Goal: Check status: Check status

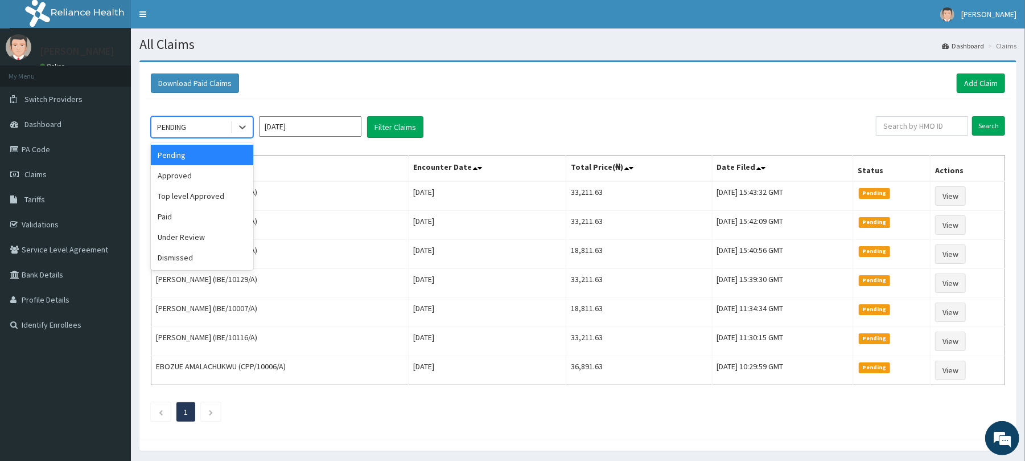
click at [199, 123] on div "PENDING" at bounding box center [190, 127] width 79 height 18
click at [181, 198] on div "Top level Approved" at bounding box center [202, 196] width 102 height 20
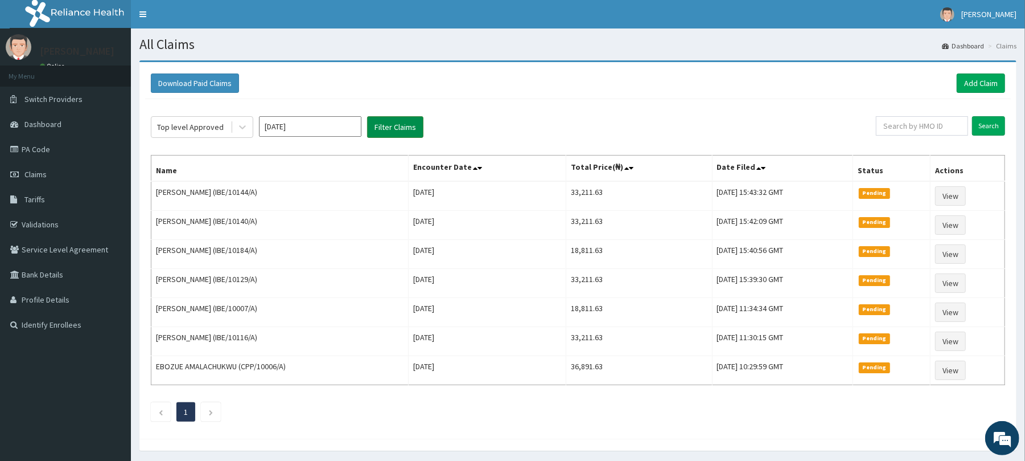
click at [383, 126] on button "Filter Claims" at bounding box center [395, 127] width 56 height 22
click at [385, 126] on button "Filter Claims" at bounding box center [395, 127] width 56 height 22
click at [28, 172] on span "Claims" at bounding box center [35, 174] width 22 height 10
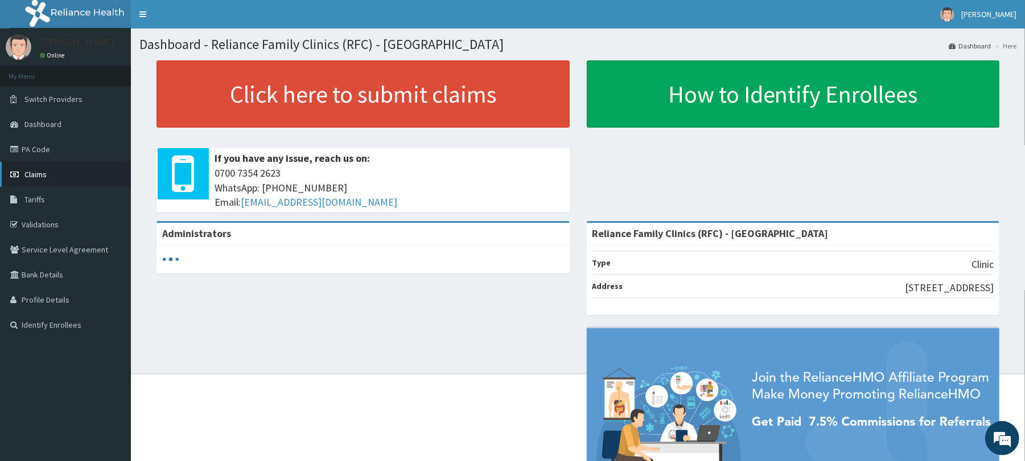
click at [35, 169] on span "Claims" at bounding box center [35, 174] width 22 height 10
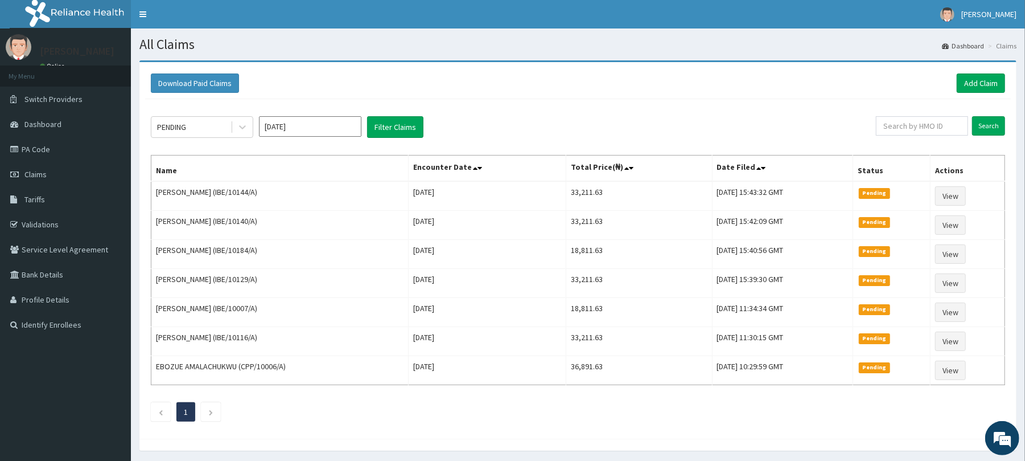
click at [321, 130] on input "[DATE]" at bounding box center [310, 126] width 102 height 20
click at [308, 222] on div "Aug" at bounding box center [310, 221] width 23 height 21
click at [178, 124] on div "PENDING" at bounding box center [171, 126] width 29 height 11
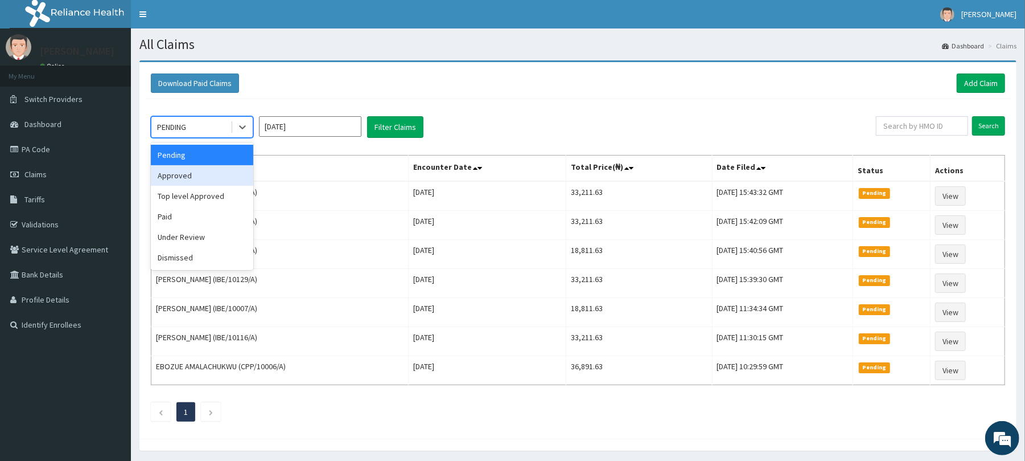
click at [187, 175] on div "Approved" at bounding box center [202, 175] width 102 height 20
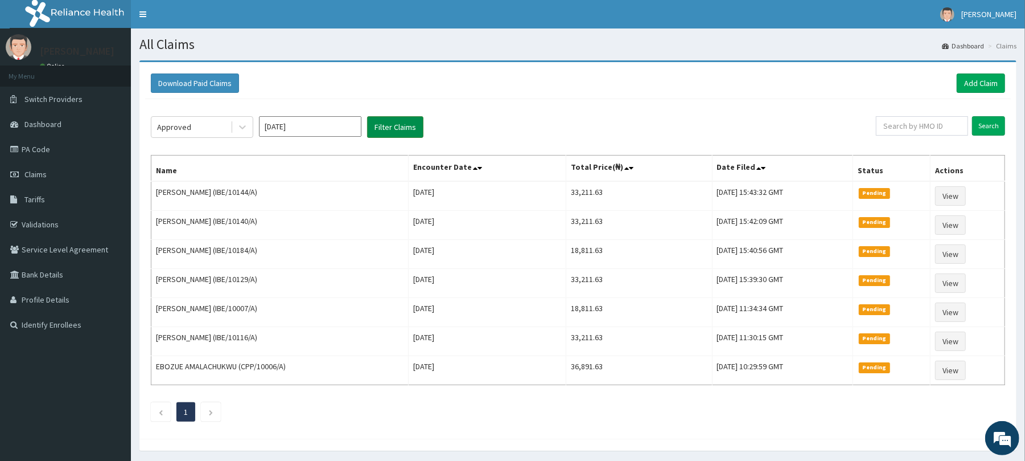
click at [415, 129] on button "Filter Claims" at bounding box center [395, 127] width 56 height 22
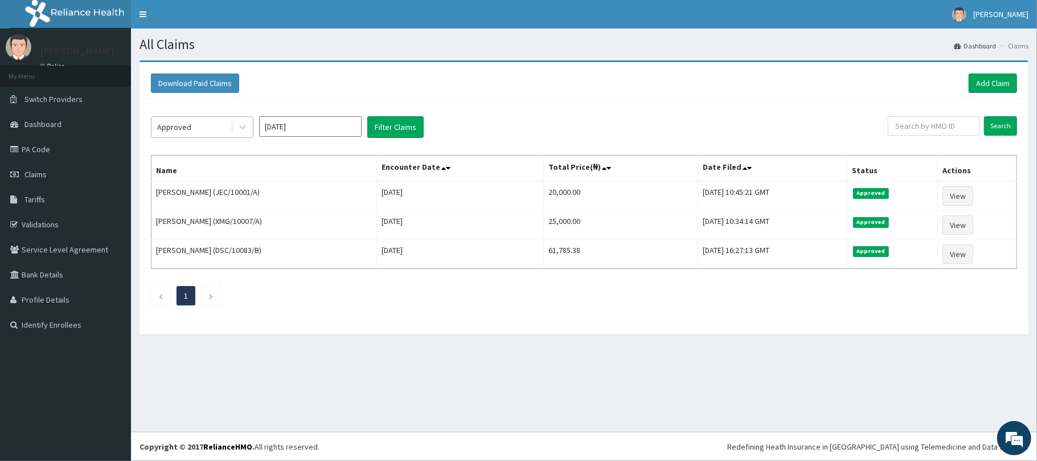
click at [215, 126] on div "Approved" at bounding box center [190, 127] width 79 height 18
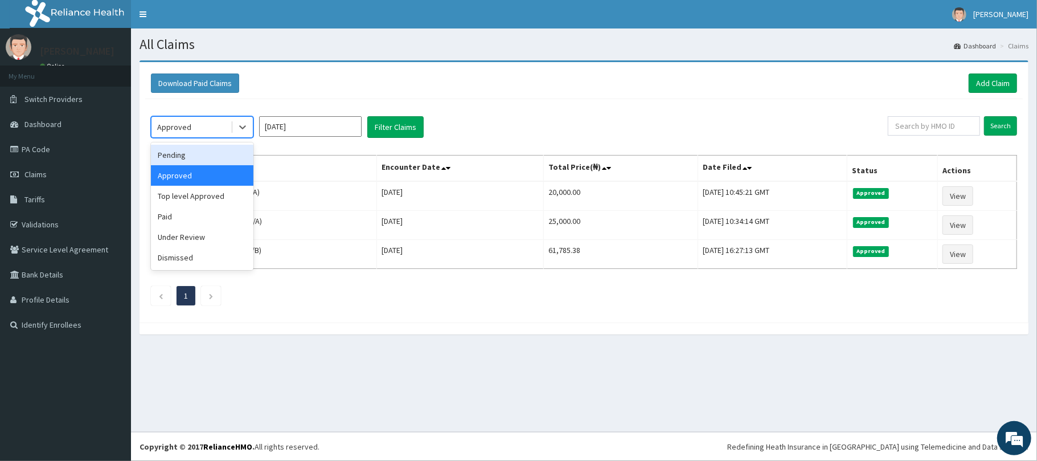
click at [177, 154] on div "Pending" at bounding box center [202, 155] width 102 height 20
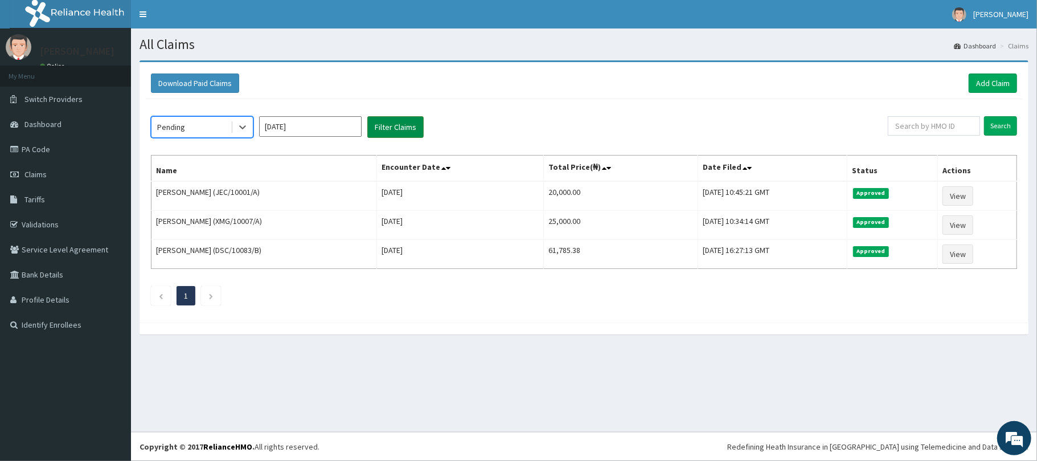
click at [380, 121] on button "Filter Claims" at bounding box center [395, 127] width 56 height 22
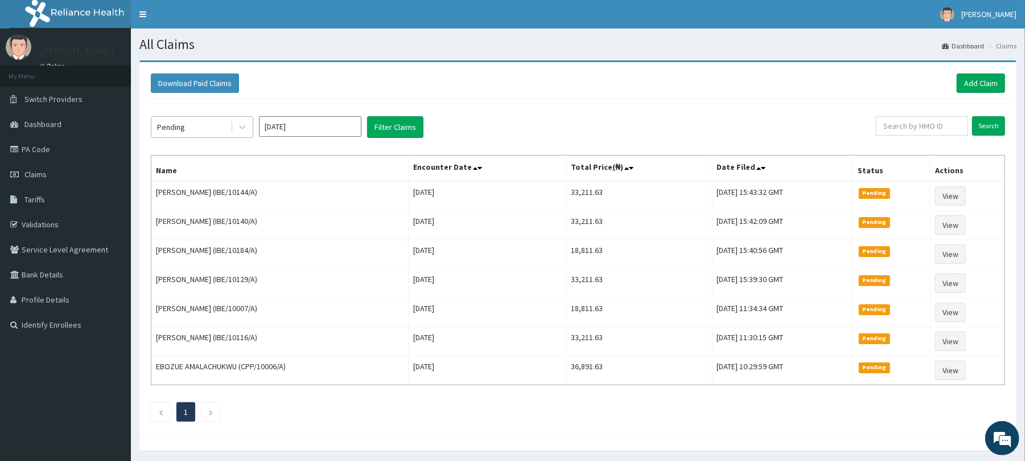
click at [182, 122] on div "Pending" at bounding box center [171, 126] width 28 height 11
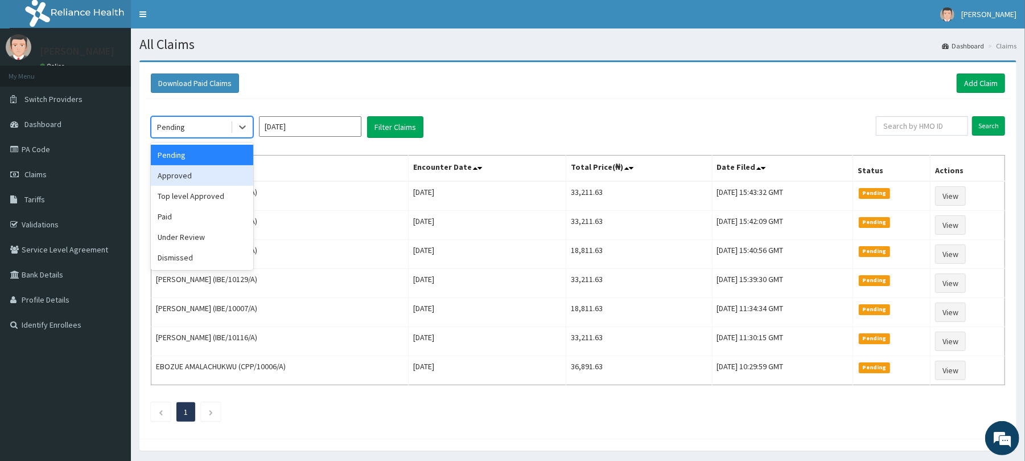
click at [178, 180] on div "Approved" at bounding box center [202, 175] width 102 height 20
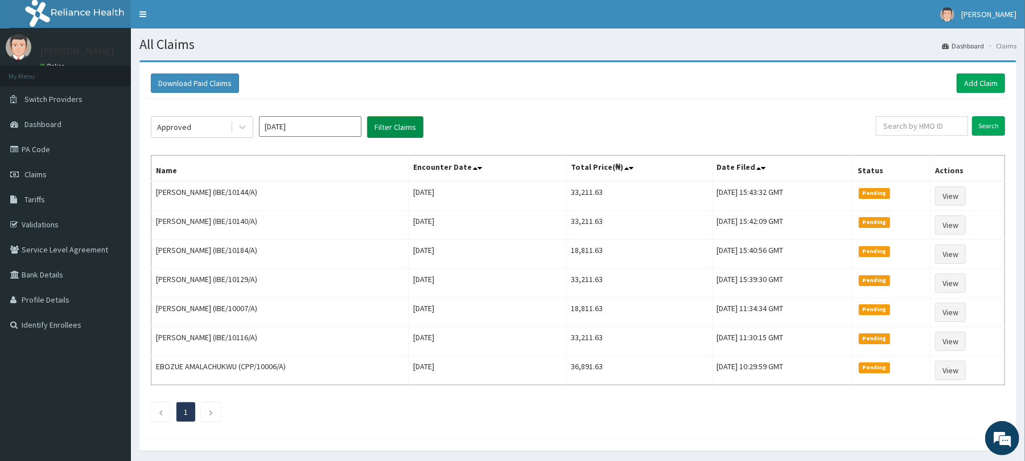
click at [399, 121] on button "Filter Claims" at bounding box center [395, 127] width 56 height 22
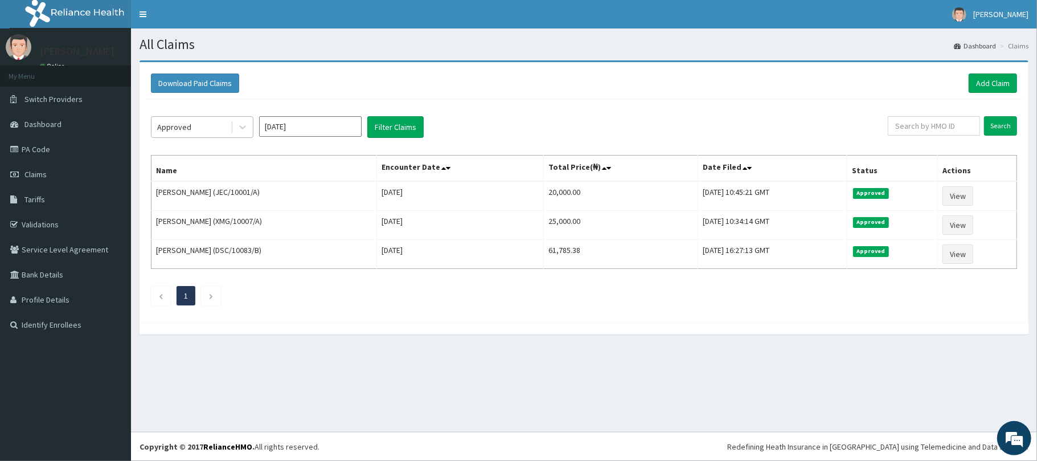
click at [174, 129] on div "Approved" at bounding box center [174, 126] width 34 height 11
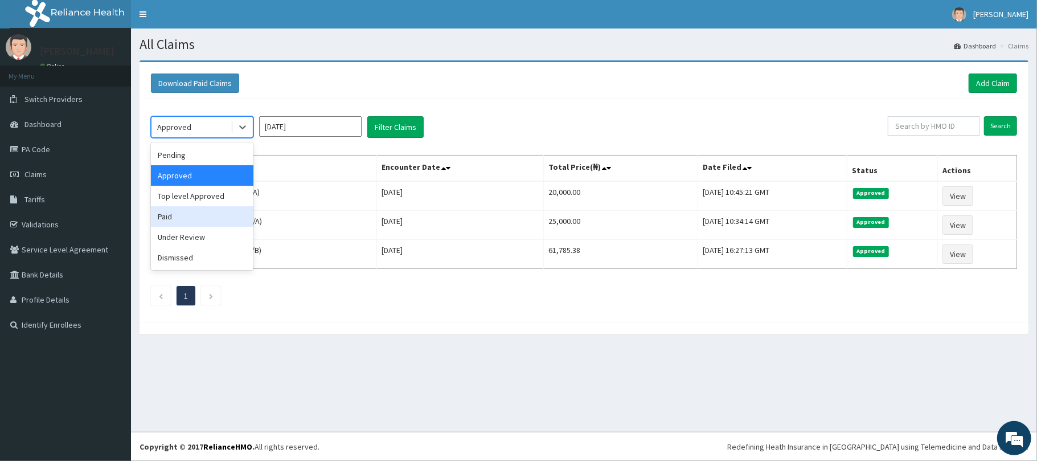
click at [176, 215] on div "Paid" at bounding box center [202, 216] width 102 height 20
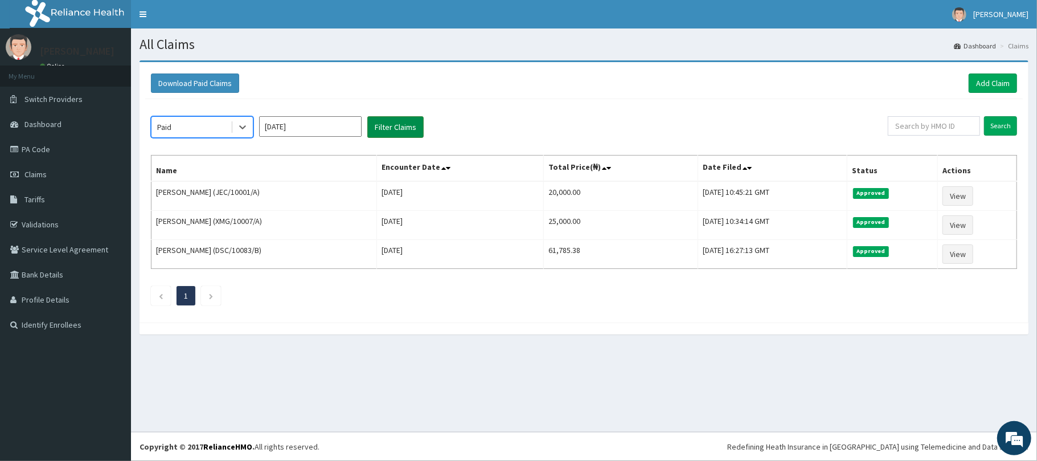
click at [395, 130] on button "Filter Claims" at bounding box center [395, 127] width 56 height 22
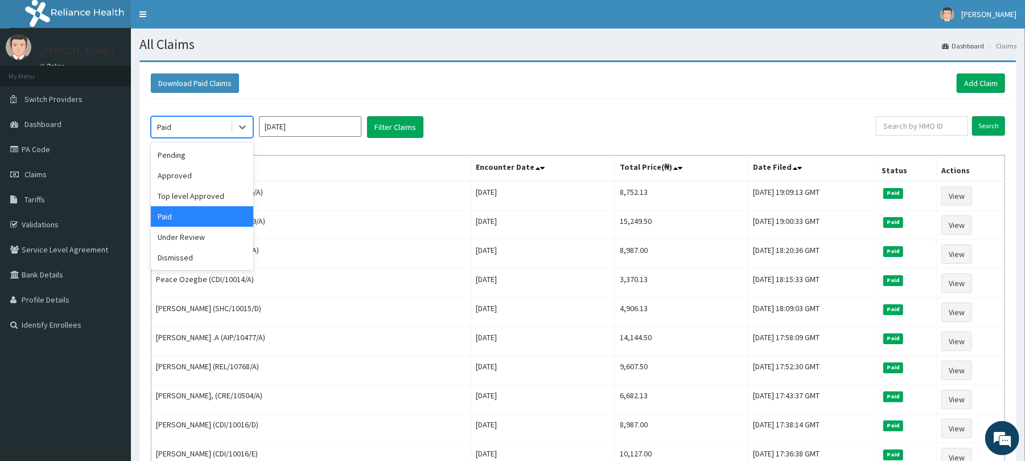
click at [192, 128] on div "Paid" at bounding box center [190, 127] width 79 height 18
click at [184, 196] on div "Top level Approved" at bounding box center [202, 196] width 102 height 20
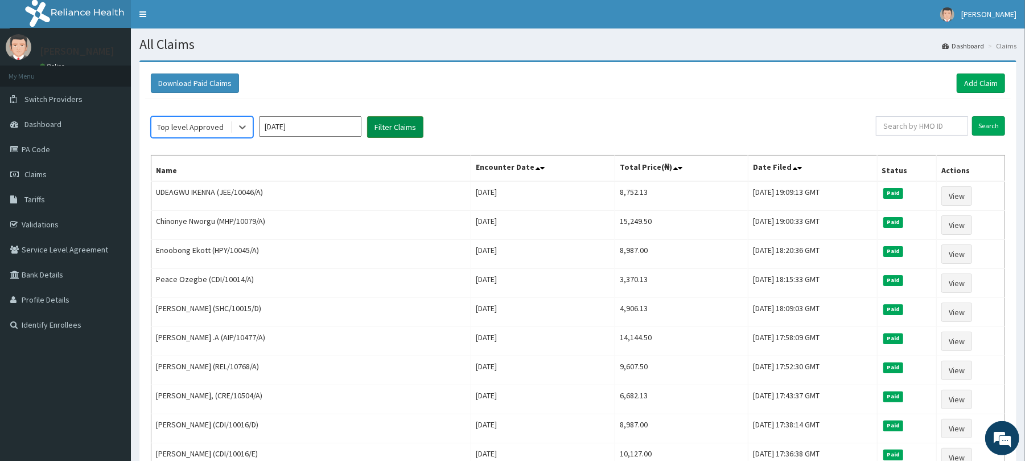
click at [402, 129] on button "Filter Claims" at bounding box center [395, 127] width 56 height 22
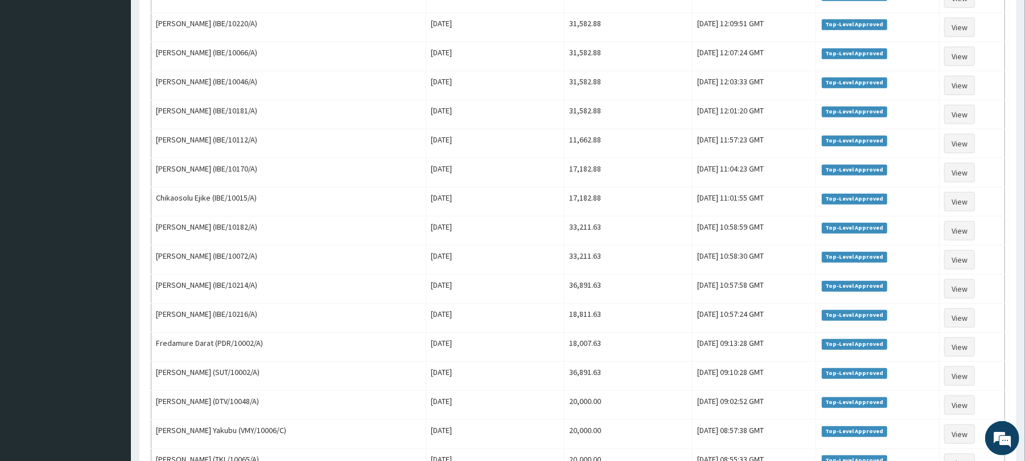
scroll to position [698, 0]
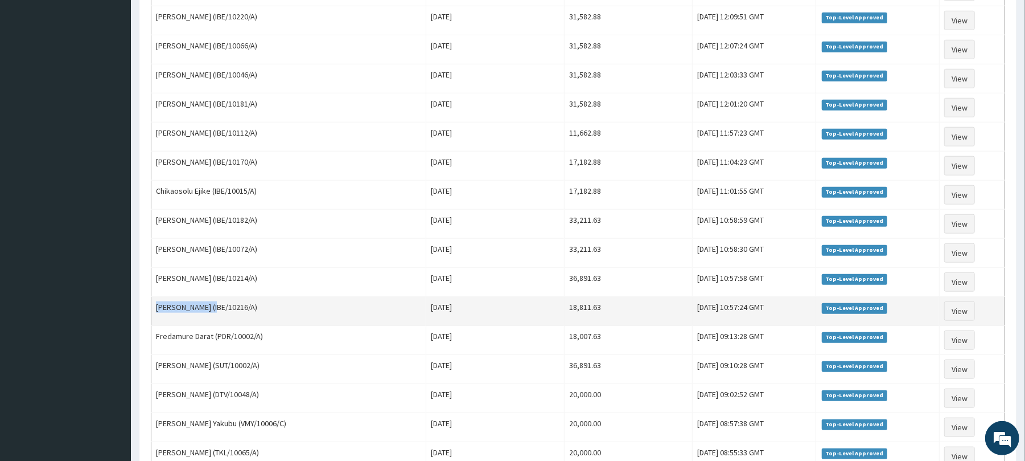
drag, startPoint x: 216, startPoint y: 325, endPoint x: 158, endPoint y: 320, distance: 58.8
click at [158, 320] on td "Tersur Jacob Hom (IBE/10216/A)" at bounding box center [288, 311] width 275 height 29
copy td "Tersur Jacob Hom"
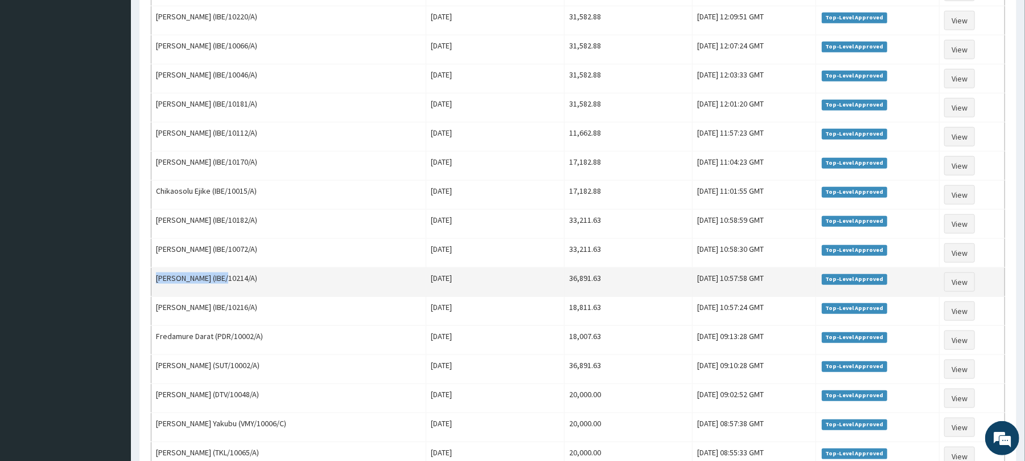
drag, startPoint x: 225, startPoint y: 294, endPoint x: 158, endPoint y: 296, distance: 67.8
click at [158, 296] on td "Dorcas Oke Ogbaudu (IBE/10214/A)" at bounding box center [288, 282] width 275 height 29
copy td "Dorcas Oke Ogbaudu"
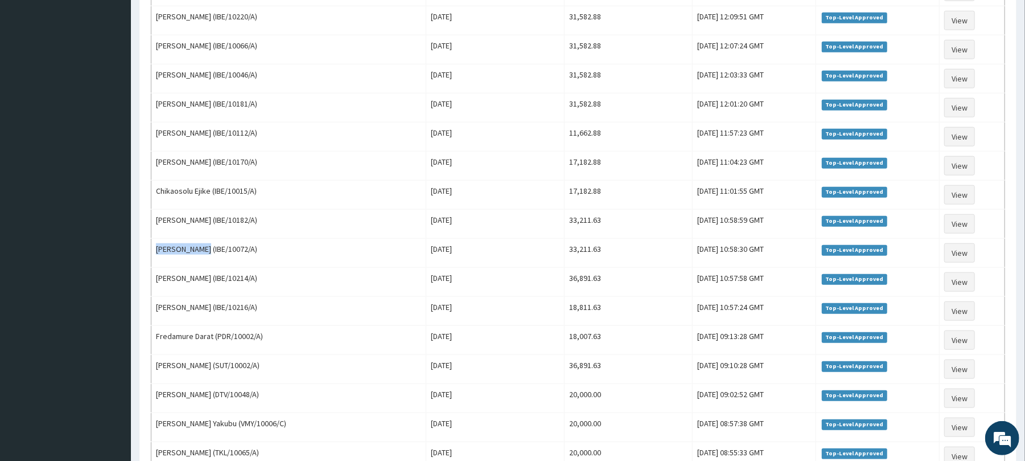
drag, startPoint x: 208, startPoint y: 264, endPoint x: 147, endPoint y: 273, distance: 62.2
click at [156, 268] on td "Ambrose Okeke (IBE/10072/A)" at bounding box center [288, 253] width 275 height 29
copy td "Ambrose Okeke"
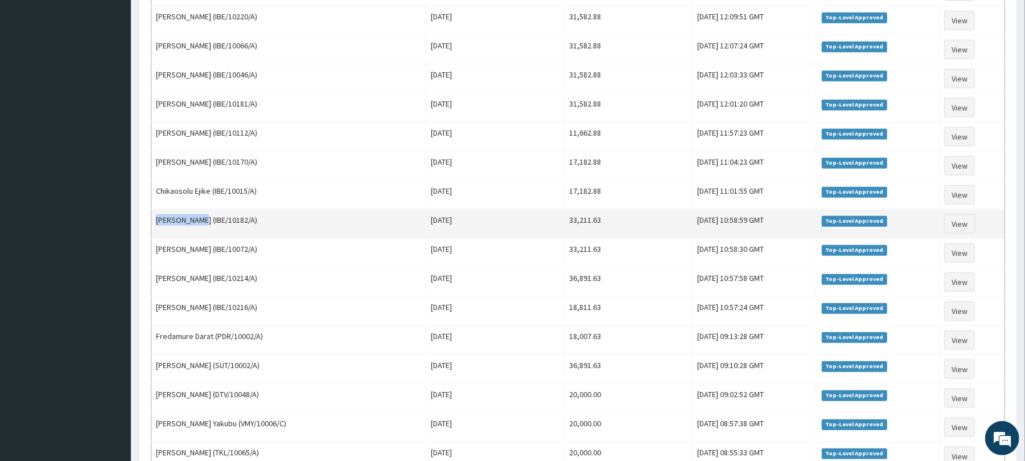
drag, startPoint x: 194, startPoint y: 235, endPoint x: 156, endPoint y: 235, distance: 37.6
click at [156, 235] on td "Yayi Marcus (IBE/10182/A)" at bounding box center [288, 224] width 275 height 29
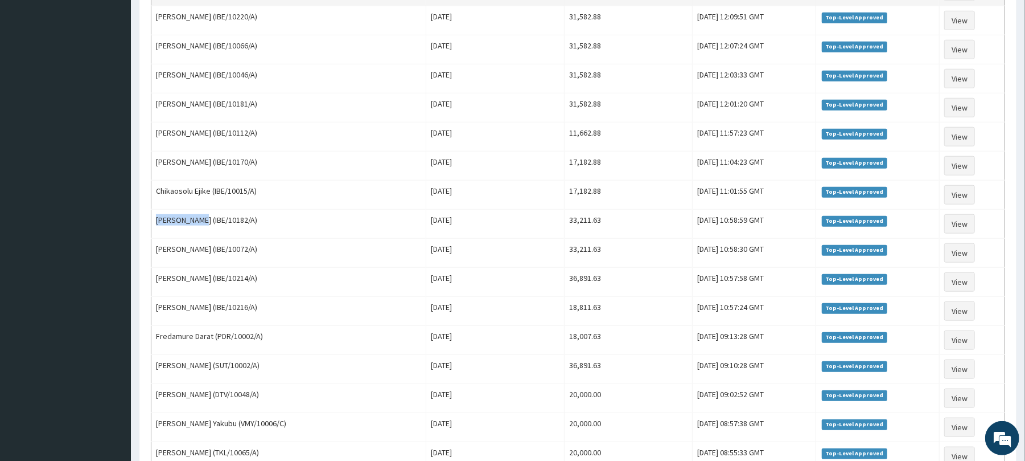
copy td "Yayi Marcus"
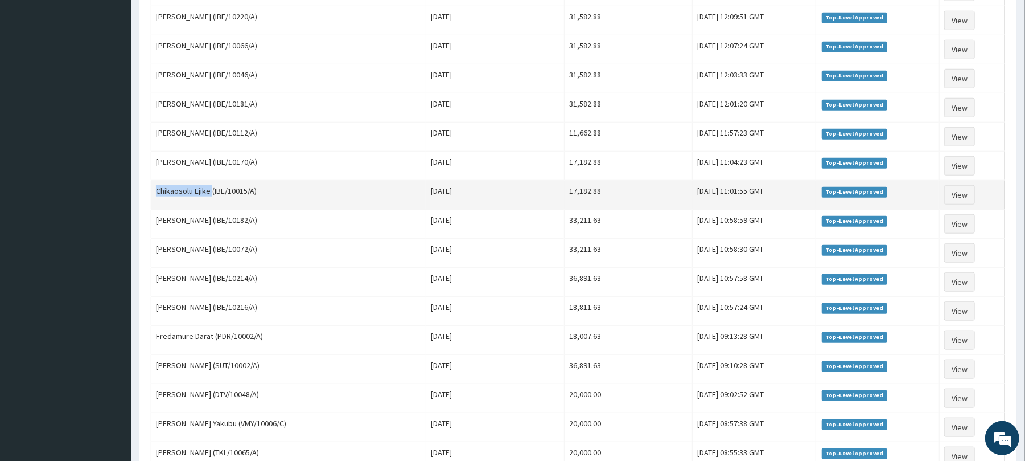
drag, startPoint x: 212, startPoint y: 205, endPoint x: 156, endPoint y: 205, distance: 56.4
click at [156, 205] on td "Chikaosolu Ejike (IBE/10015/A)" at bounding box center [288, 194] width 275 height 29
copy td "Chikaosolu Ejike"
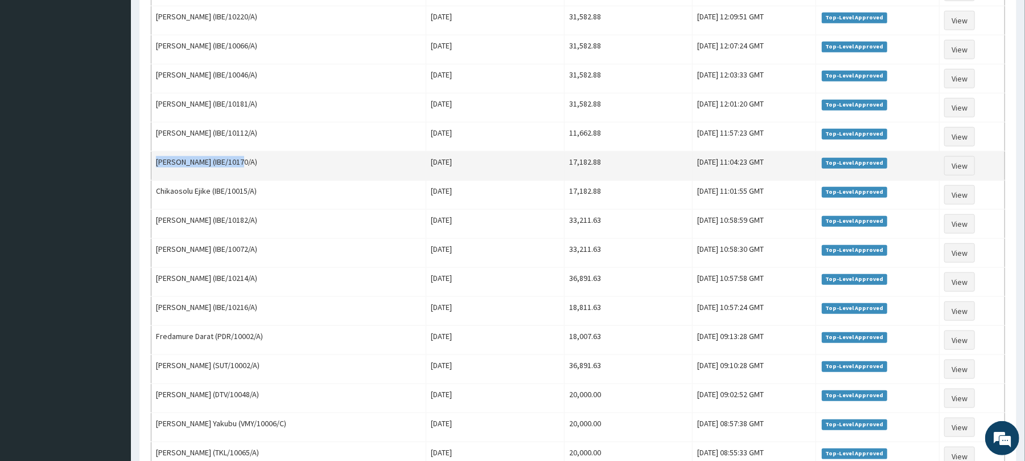
drag, startPoint x: 242, startPoint y: 174, endPoint x: 156, endPoint y: 167, distance: 86.2
click at [156, 167] on td "Torty Emmanuel Boniface (IBE/10170/A)" at bounding box center [288, 165] width 275 height 29
copy td "Torty Emmanuel Boniface"
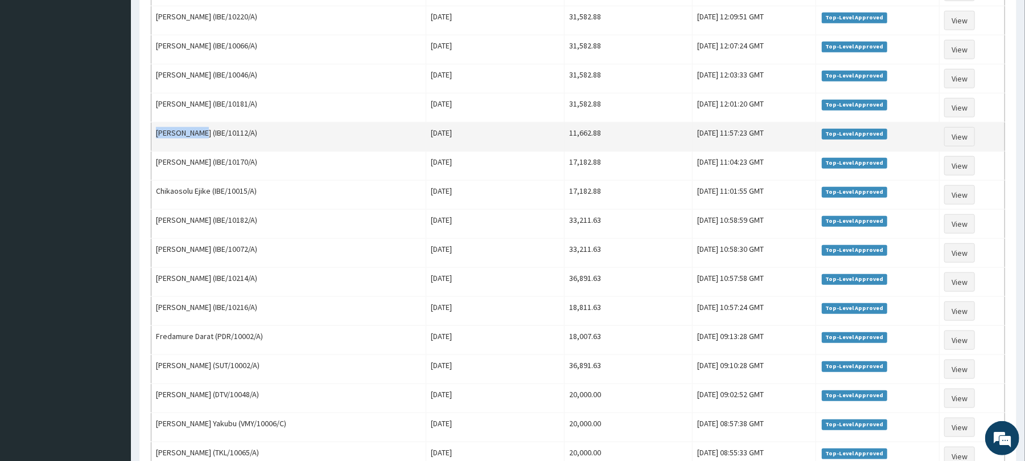
drag, startPoint x: 206, startPoint y: 144, endPoint x: 157, endPoint y: 142, distance: 49.0
click at [157, 142] on td "FESTUS OGALA (IBE/10112/A)" at bounding box center [288, 136] width 275 height 29
copy td "FESTUS OGALA"
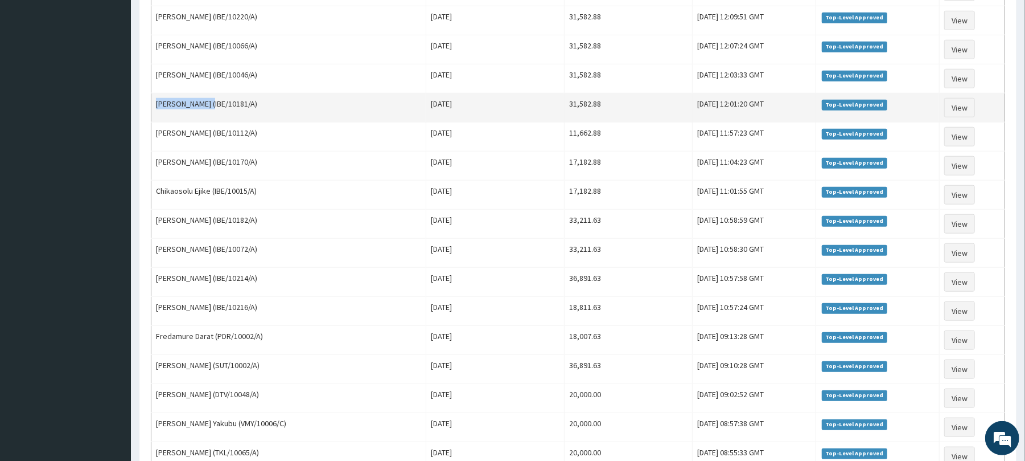
drag, startPoint x: 210, startPoint y: 117, endPoint x: 151, endPoint y: 117, distance: 58.1
click at [151, 117] on td "Danladi Joshua (IBE/10181/A)" at bounding box center [288, 107] width 275 height 29
copy td "Danladi Joshua"
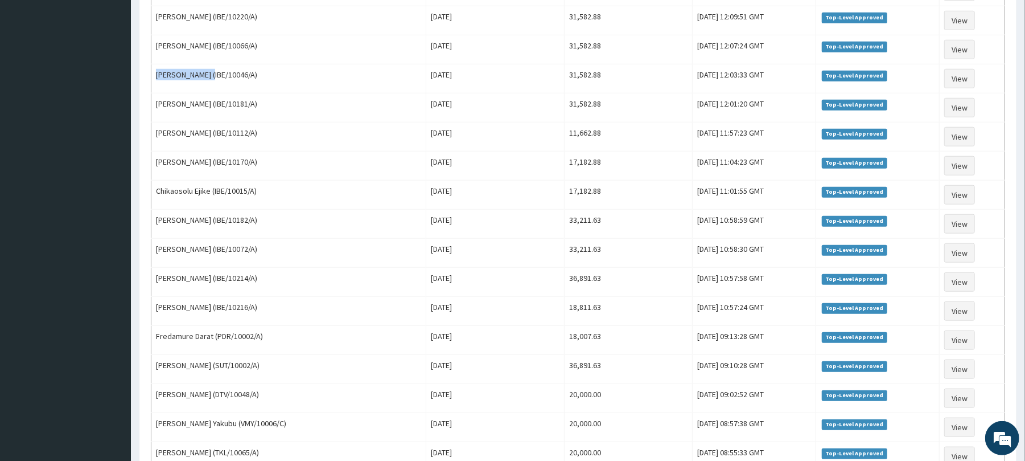
drag, startPoint x: 222, startPoint y: 84, endPoint x: 147, endPoint y: 79, distance: 75.4
click at [147, 79] on div "Top level Approved Aug 2025 Filter Claims Search Name Encounter Date Total Pric…" at bounding box center [578, 192] width 866 height 1582
click at [77, 97] on aside "Samuel Suberu Online My Menu Switch Providers Dashboard PA Code Claims Tariffs …" at bounding box center [65, 176] width 131 height 1748
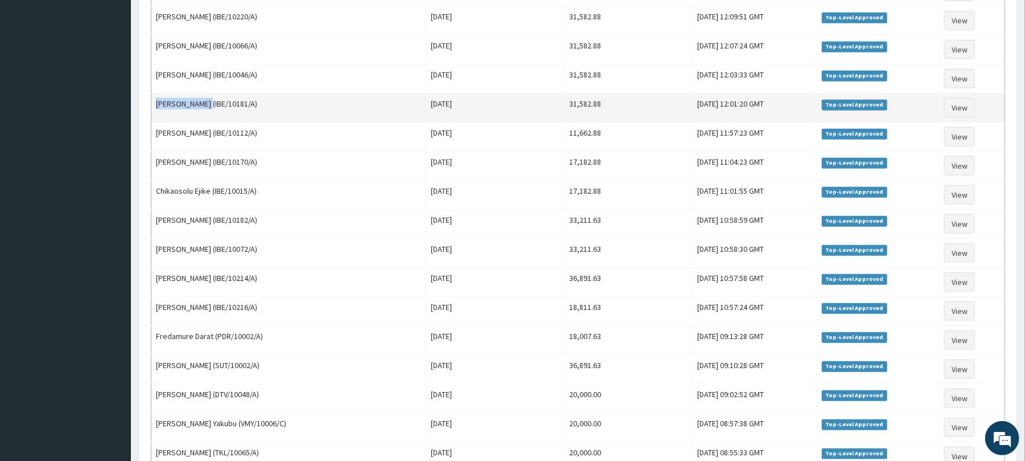
drag, startPoint x: 208, startPoint y: 117, endPoint x: 153, endPoint y: 115, distance: 54.7
click at [153, 115] on td "Danladi Joshua (IBE/10181/A)" at bounding box center [288, 107] width 275 height 29
copy td "Danladi Joshua"
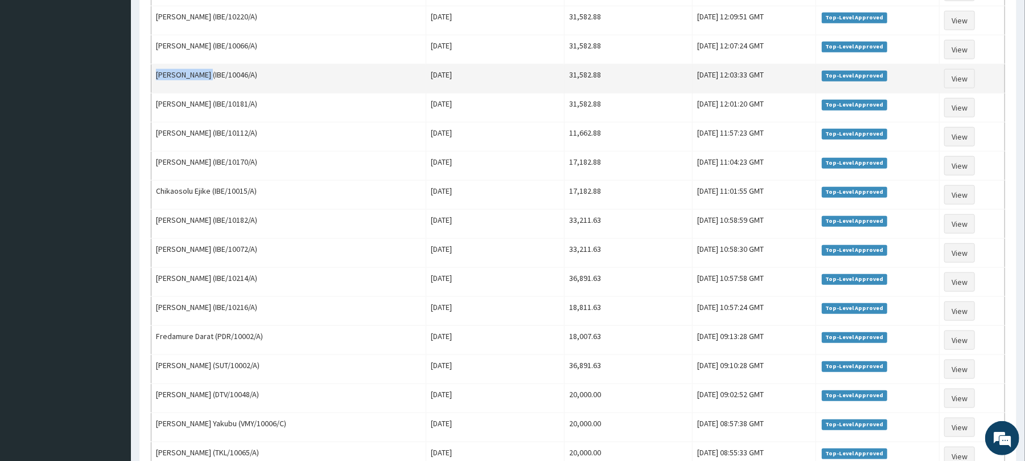
drag, startPoint x: 219, startPoint y: 87, endPoint x: 151, endPoint y: 92, distance: 68.5
click at [151, 92] on td "SOLOMON OBENDE (IBE/10046/A)" at bounding box center [288, 78] width 275 height 29
copy td "SOLOMON OBENDE"
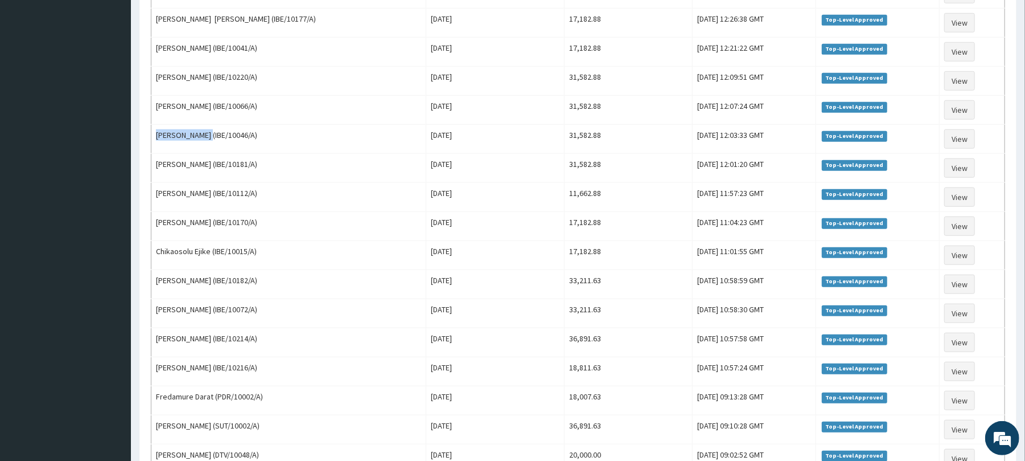
scroll to position [607, 0]
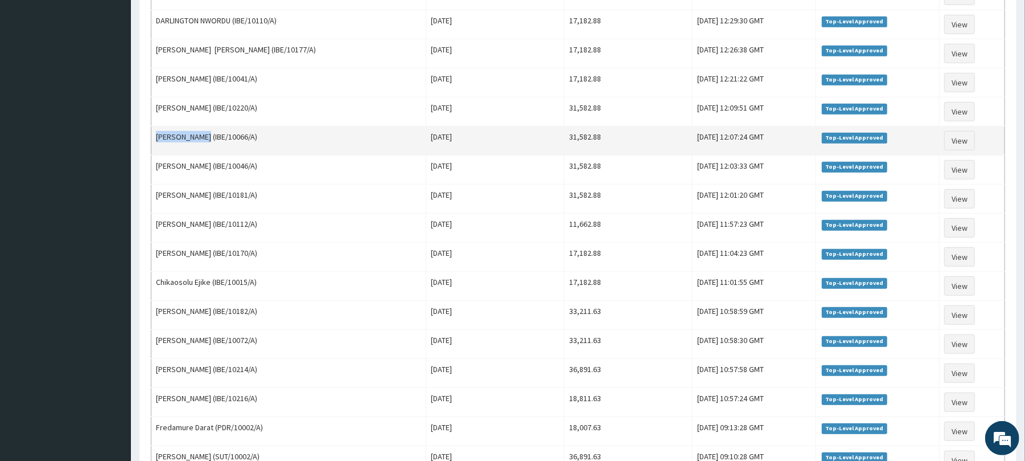
drag, startPoint x: 216, startPoint y: 148, endPoint x: 153, endPoint y: 146, distance: 63.2
click at [153, 146] on td "JOHN OBIUWOWU (IBE/10066/A)" at bounding box center [288, 140] width 275 height 29
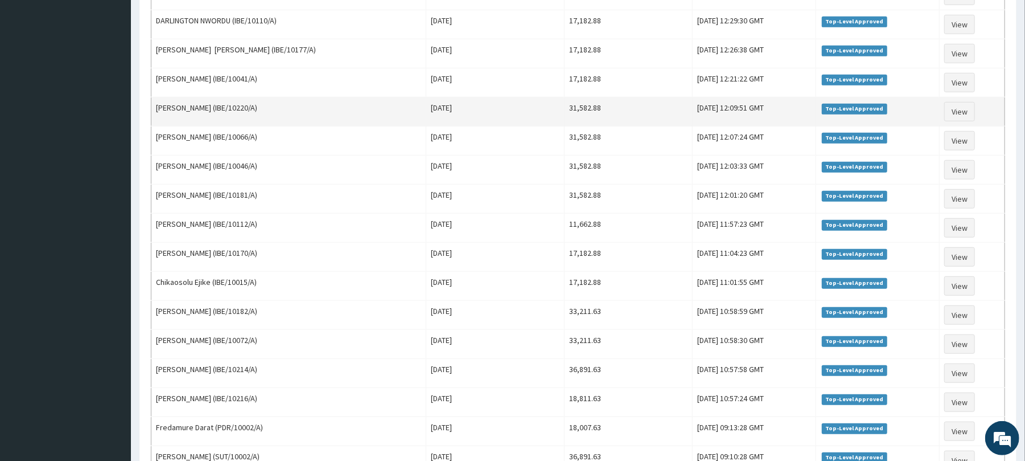
click at [220, 118] on td "ILIYA AZEH AKPENI (IBE/10220/A)" at bounding box center [288, 111] width 275 height 29
drag, startPoint x: 219, startPoint y: 120, endPoint x: 151, endPoint y: 122, distance: 67.8
click at [151, 122] on td "ILIYA AZEH AKPENI (IBE/10220/A)" at bounding box center [288, 111] width 275 height 29
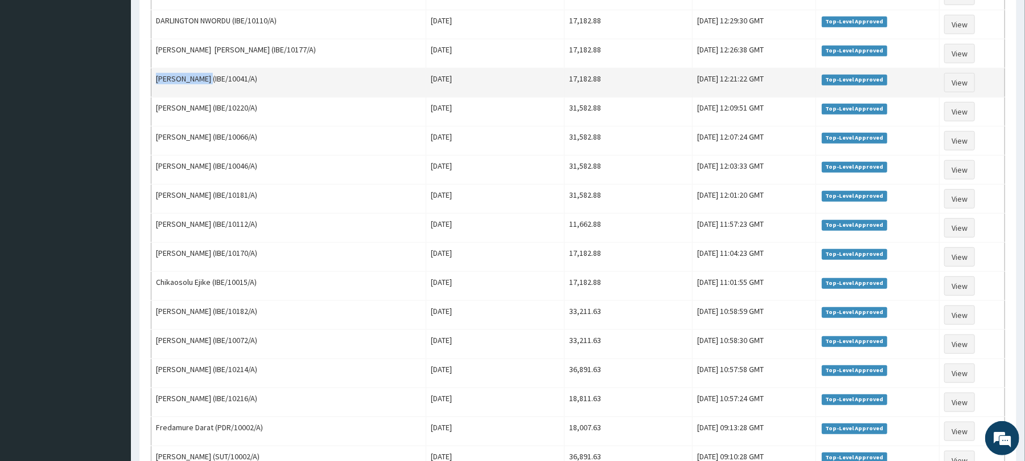
drag, startPoint x: 222, startPoint y: 87, endPoint x: 151, endPoint y: 84, distance: 70.7
click at [151, 84] on td "MOHAMMAD AMINU (IBE/10041/A)" at bounding box center [288, 82] width 275 height 29
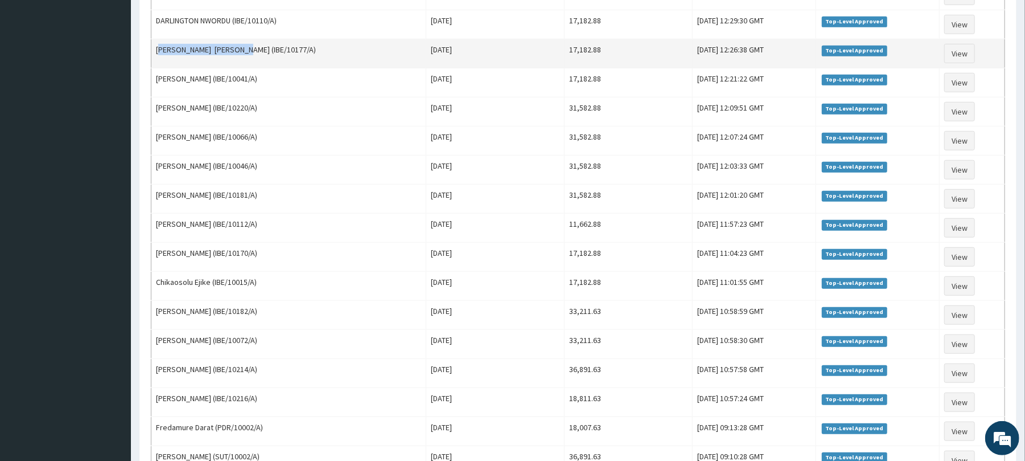
drag, startPoint x: 238, startPoint y: 60, endPoint x: 153, endPoint y: 66, distance: 85.6
click at [153, 66] on td "Emmanuel John Avong (IBE/10177/A)" at bounding box center [288, 53] width 275 height 29
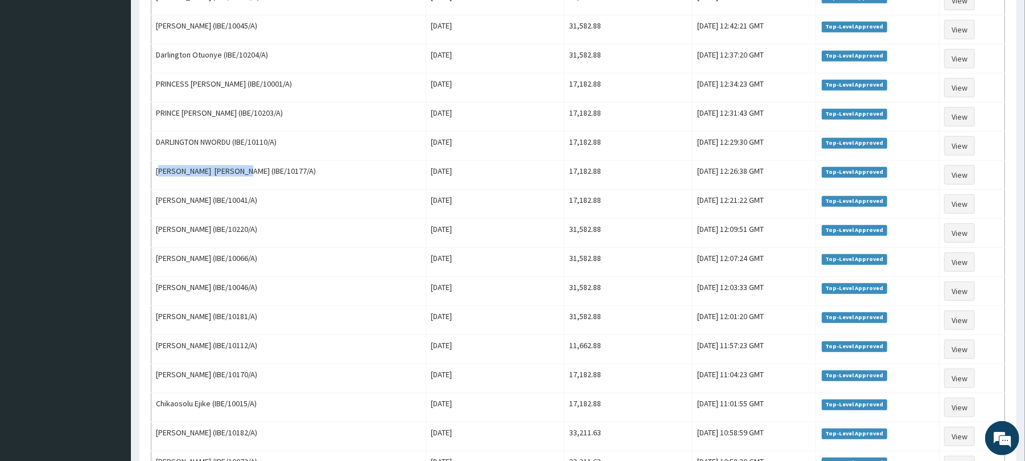
scroll to position [455, 0]
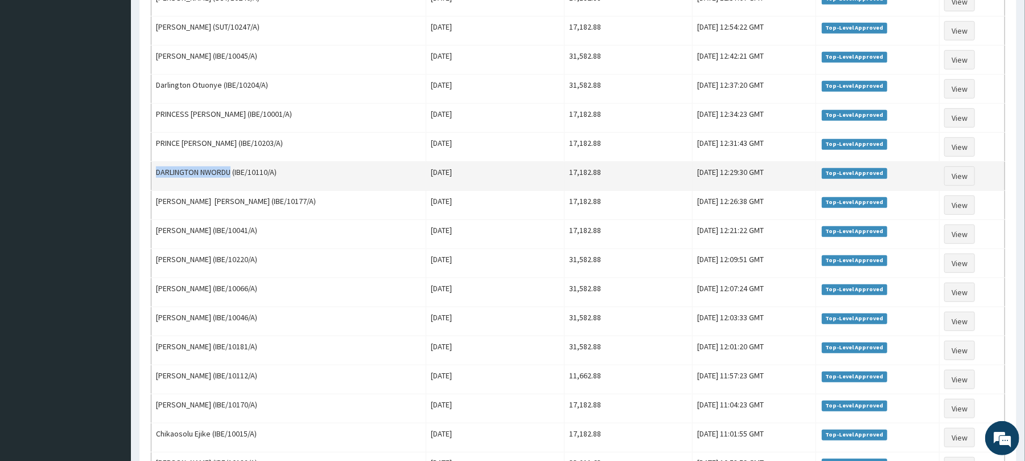
drag, startPoint x: 233, startPoint y: 181, endPoint x: 156, endPoint y: 181, distance: 77.4
click at [156, 181] on td "DARLINGTON NWORDU (IBE/10110/A)" at bounding box center [288, 176] width 275 height 29
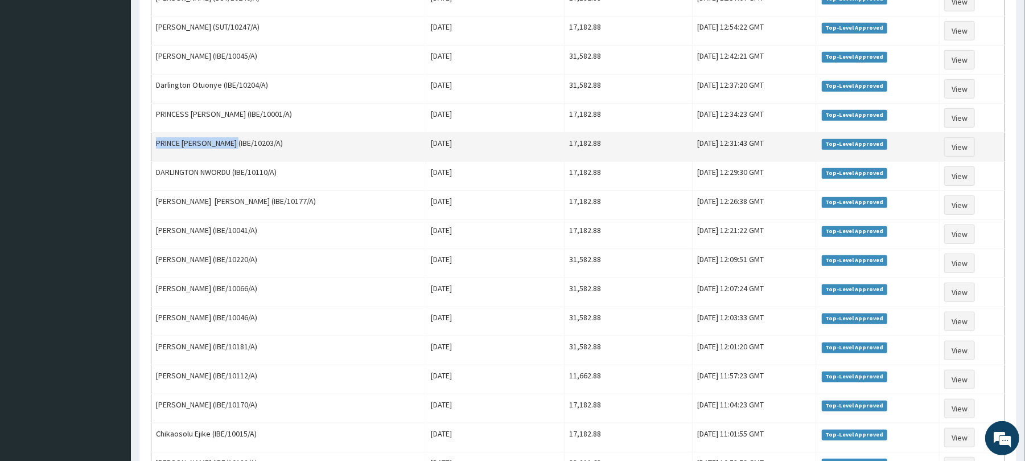
drag, startPoint x: 233, startPoint y: 150, endPoint x: 156, endPoint y: 155, distance: 77.6
click at [156, 155] on td "PRINCE Adiele Onyema (IBE/10203/A)" at bounding box center [288, 147] width 275 height 29
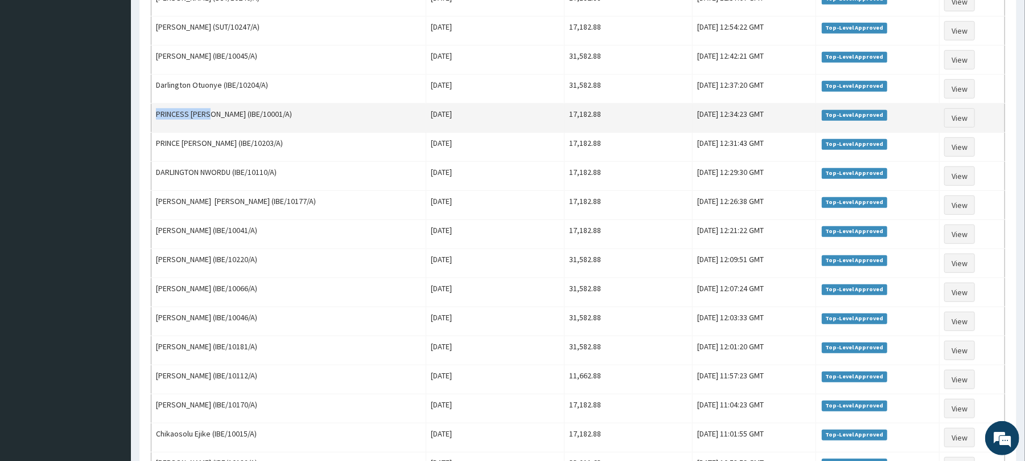
drag, startPoint x: 208, startPoint y: 122, endPoint x: 151, endPoint y: 116, distance: 57.2
click at [151, 116] on td "PRINCESS ORJI (IBE/10001/A)" at bounding box center [288, 118] width 275 height 29
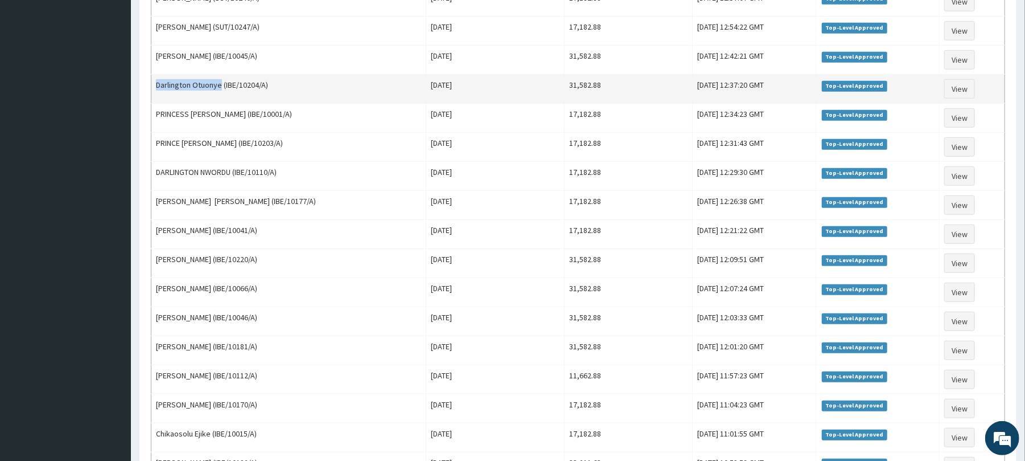
drag, startPoint x: 221, startPoint y: 93, endPoint x: 151, endPoint y: 84, distance: 70.6
click at [151, 84] on td "Darlington Otuonye (IBE/10204/A)" at bounding box center [288, 89] width 275 height 29
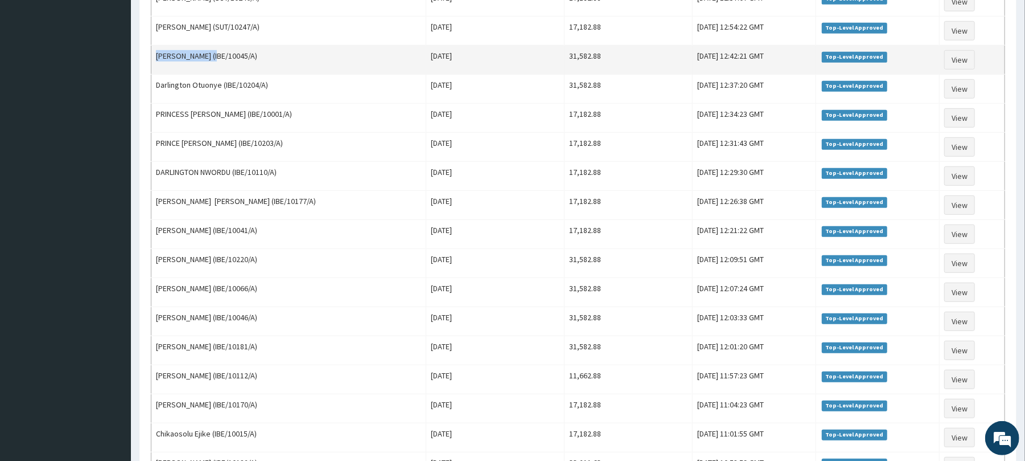
drag, startPoint x: 225, startPoint y: 61, endPoint x: 155, endPoint y: 63, distance: 70.0
click at [155, 63] on td "AKWAYAH BENJAMIN (IBE/10045/A)" at bounding box center [288, 60] width 275 height 29
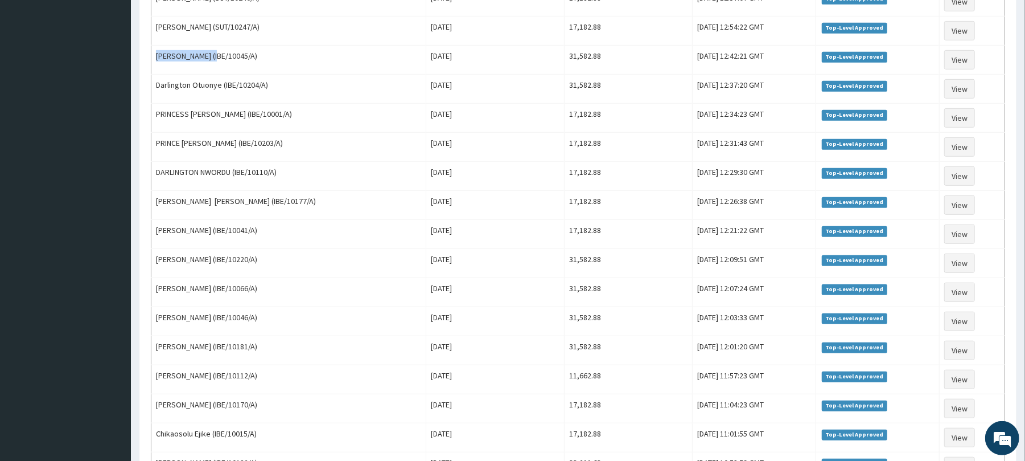
scroll to position [52, 0]
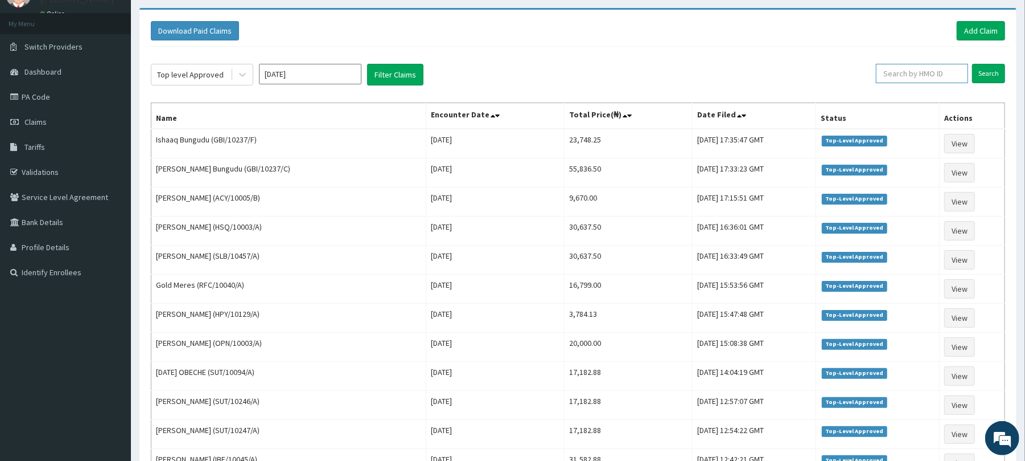
click at [927, 71] on input "text" at bounding box center [922, 73] width 92 height 19
type input "ibe/10101/a"
click at [987, 71] on input "Search" at bounding box center [988, 73] width 33 height 19
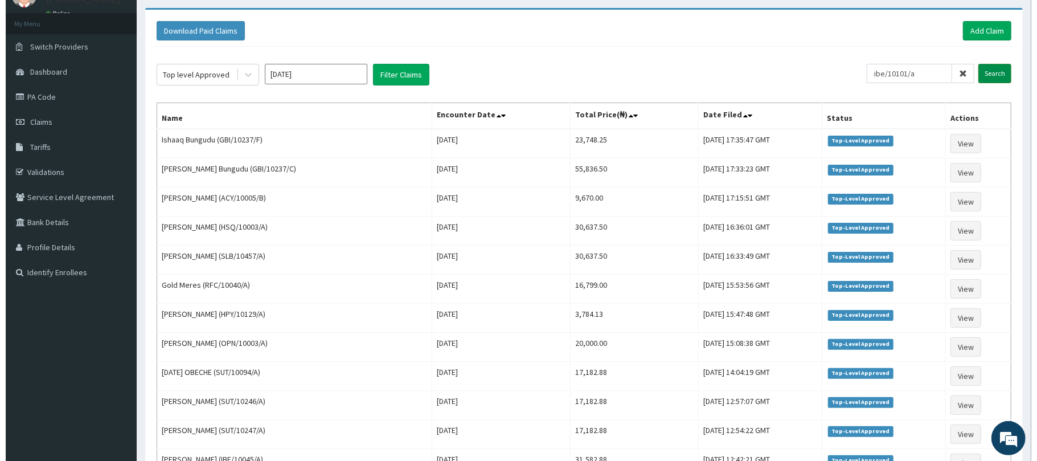
scroll to position [0, 0]
